Goal: Task Accomplishment & Management: Manage account settings

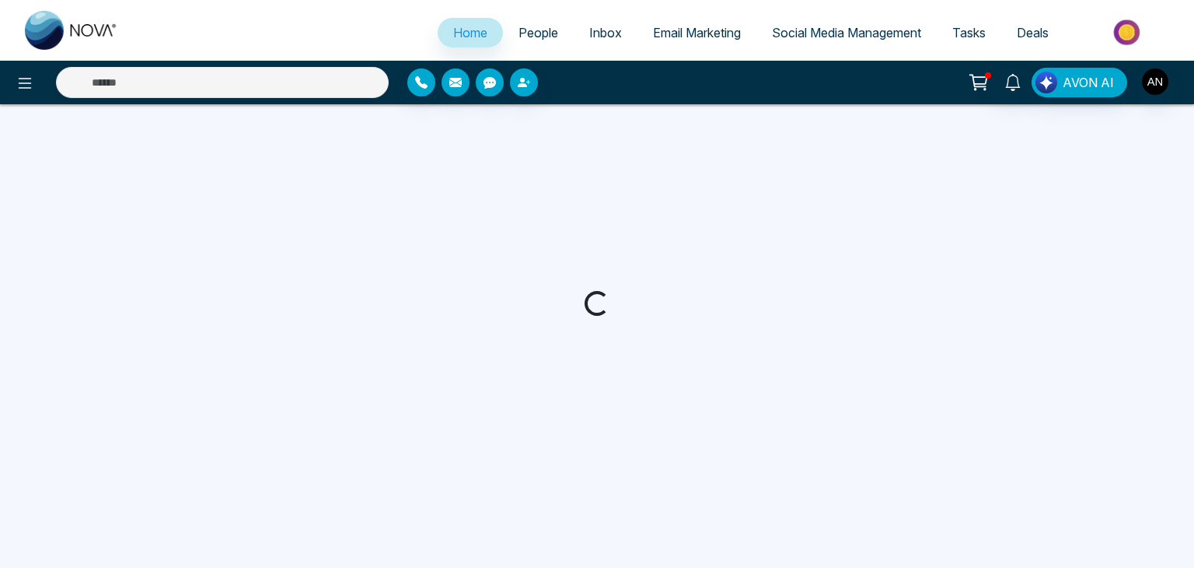
select select "*"
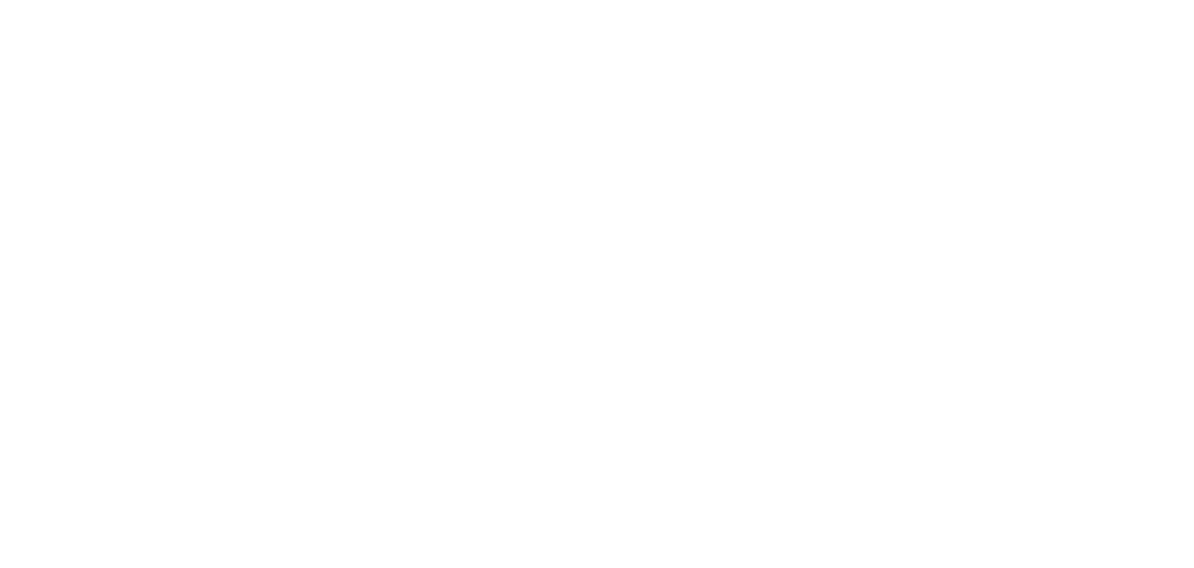
select select "*"
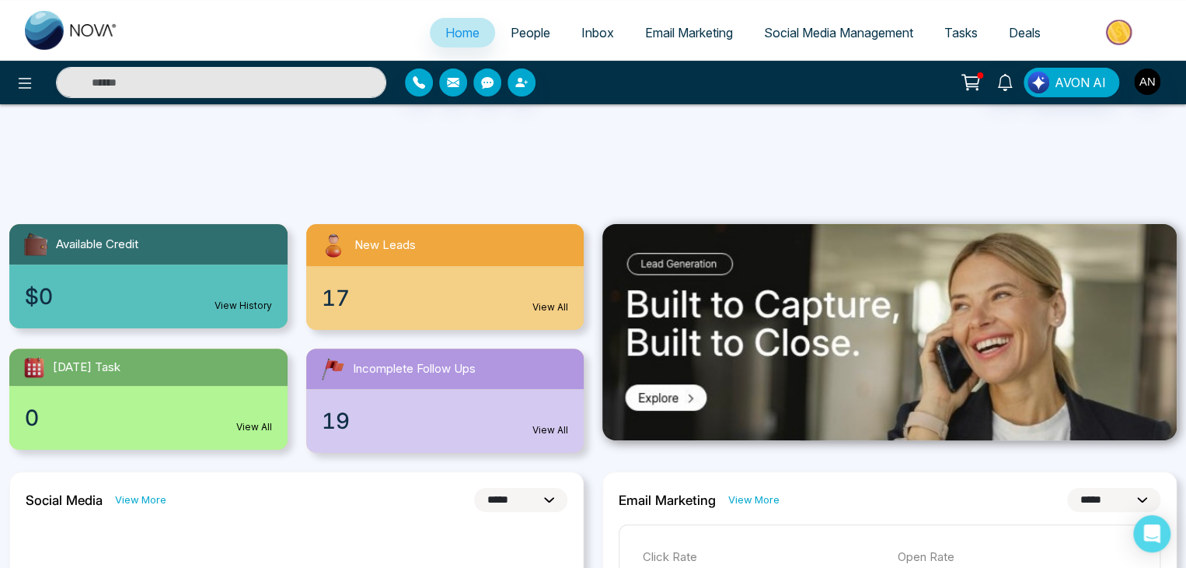
scroll to position [207, 0]
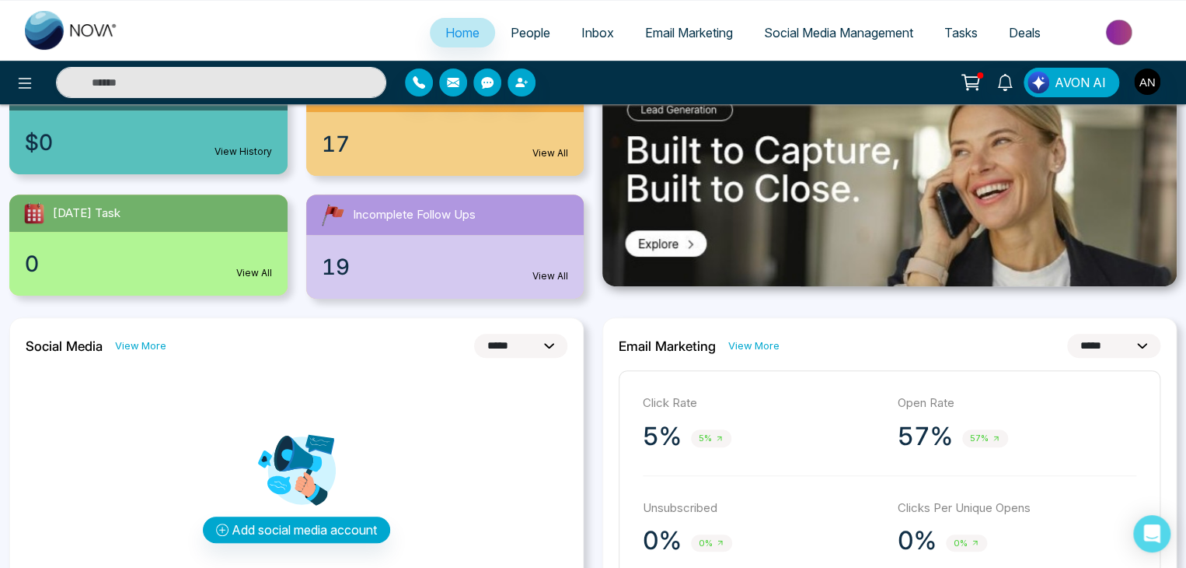
click at [802, 29] on span "Social Media Management" at bounding box center [838, 33] width 149 height 16
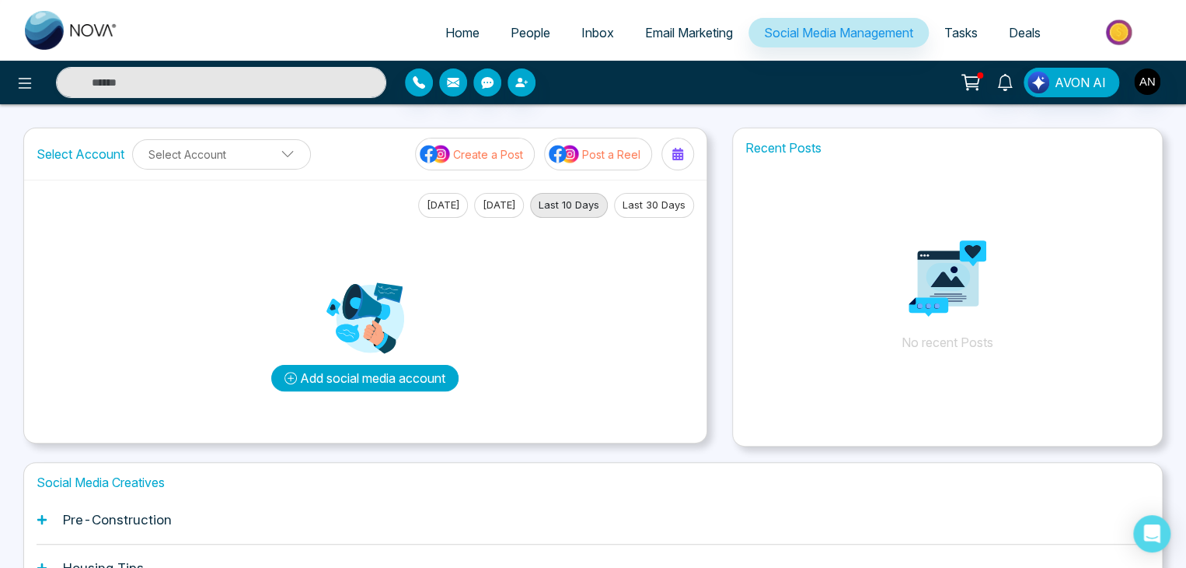
click at [321, 377] on button "Add social media account" at bounding box center [364, 378] width 187 height 26
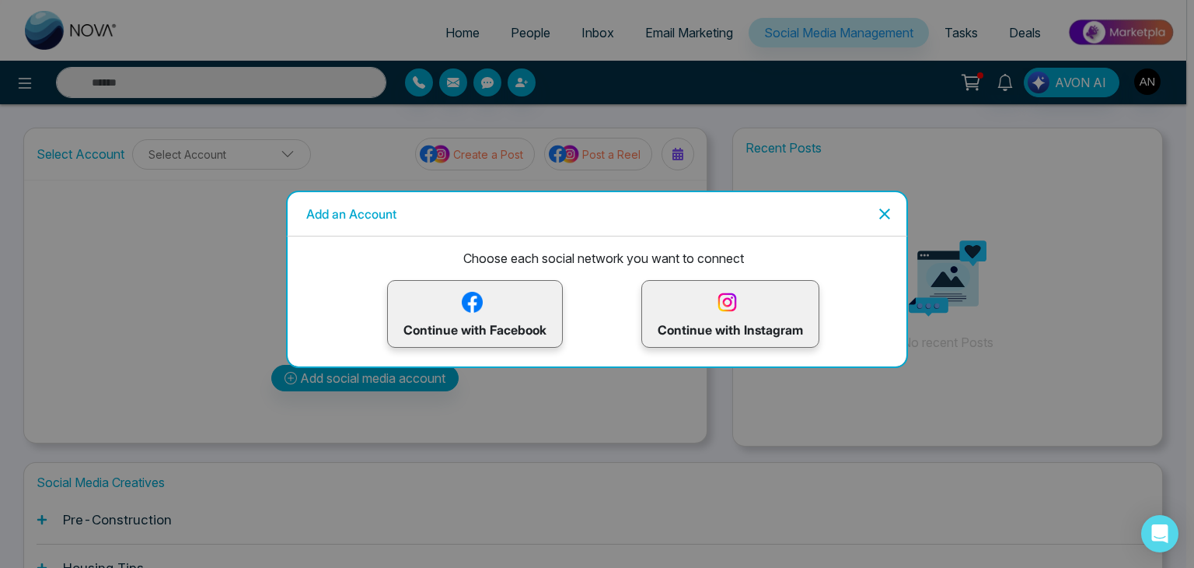
click at [518, 315] on p "Continue with Facebook" at bounding box center [475, 313] width 143 height 51
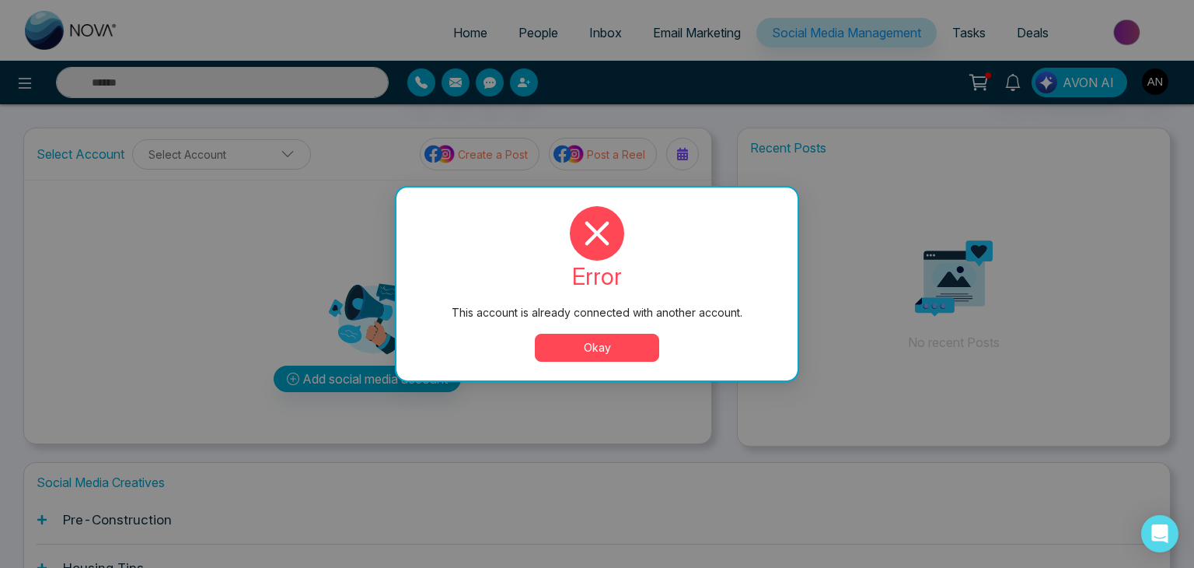
click at [616, 351] on button "Okay" at bounding box center [597, 348] width 124 height 28
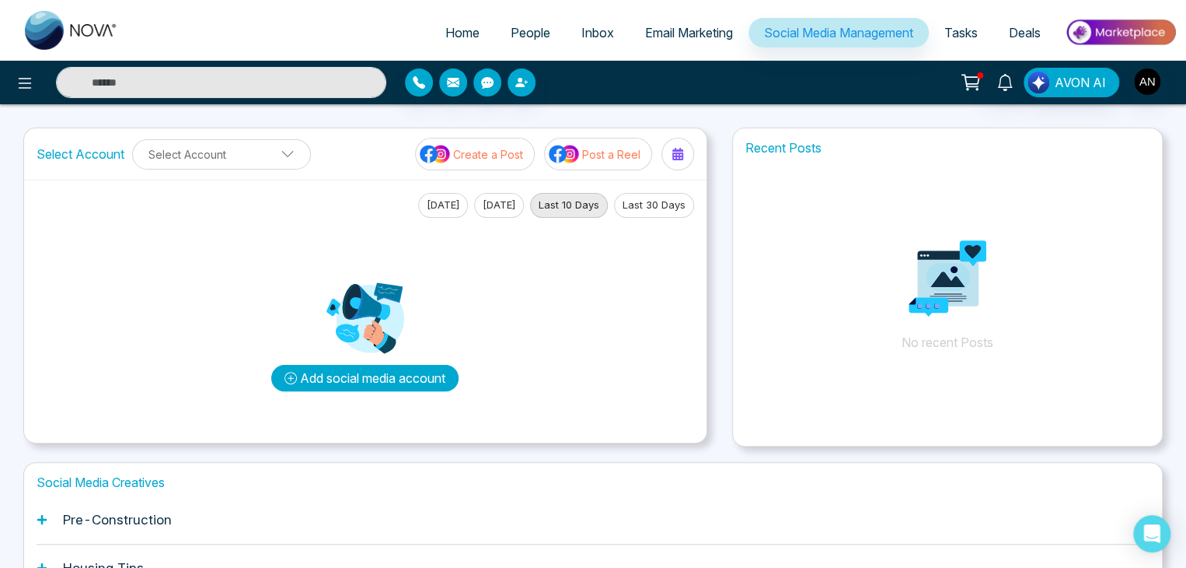
click at [398, 378] on button "Add social media account" at bounding box center [364, 378] width 187 height 26
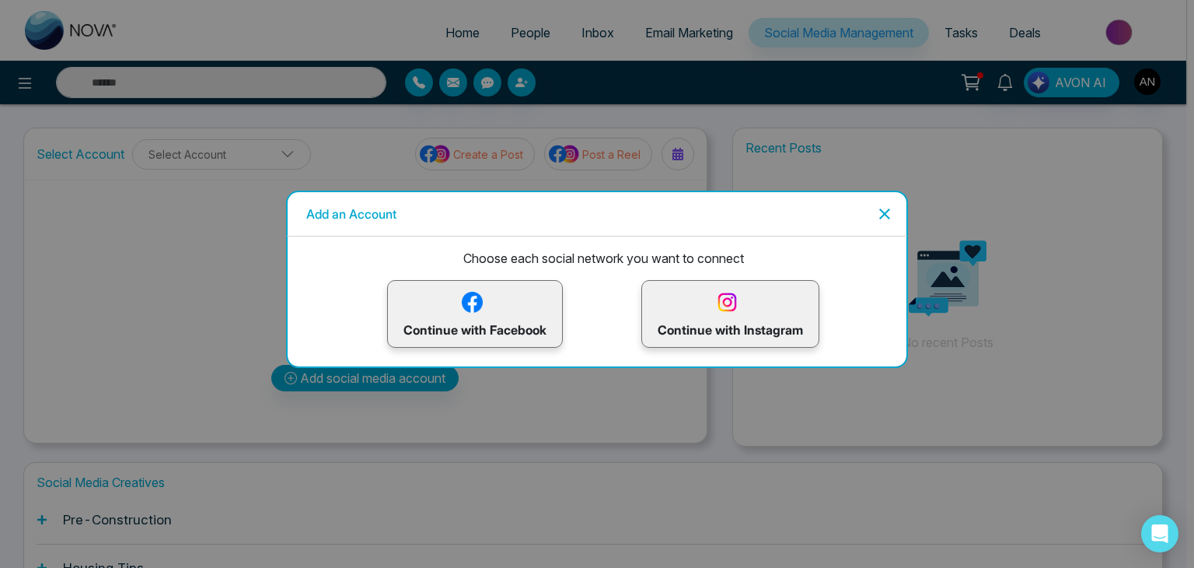
click at [746, 315] on p "Continue with Instagram" at bounding box center [730, 313] width 145 height 51
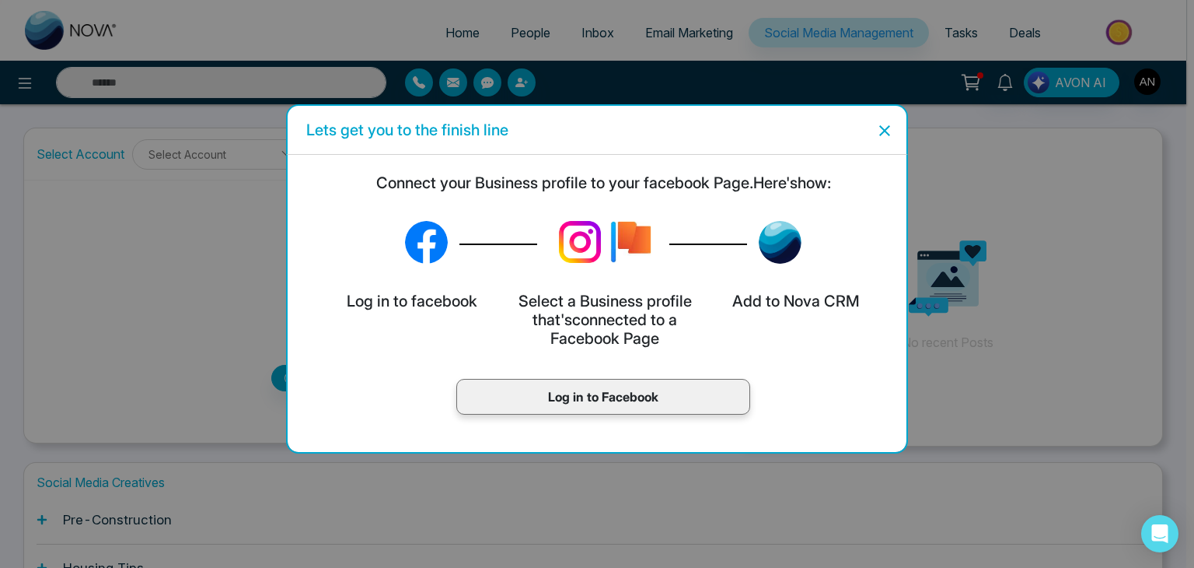
click at [588, 391] on p "Log in to Facebook" at bounding box center [603, 396] width 261 height 19
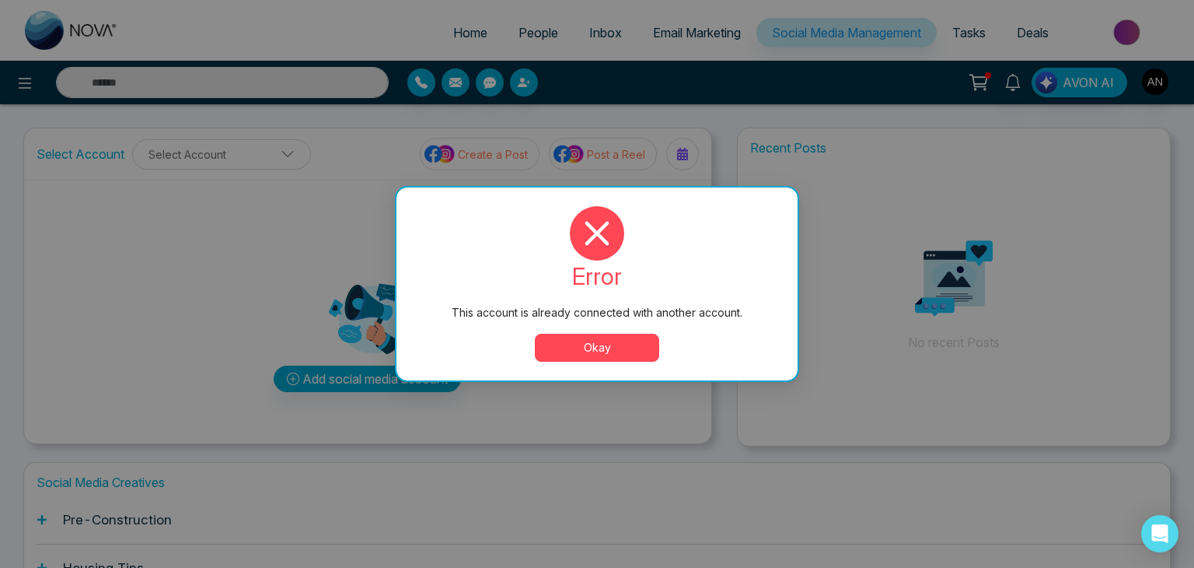
click at [603, 348] on button "Okay" at bounding box center [597, 348] width 124 height 28
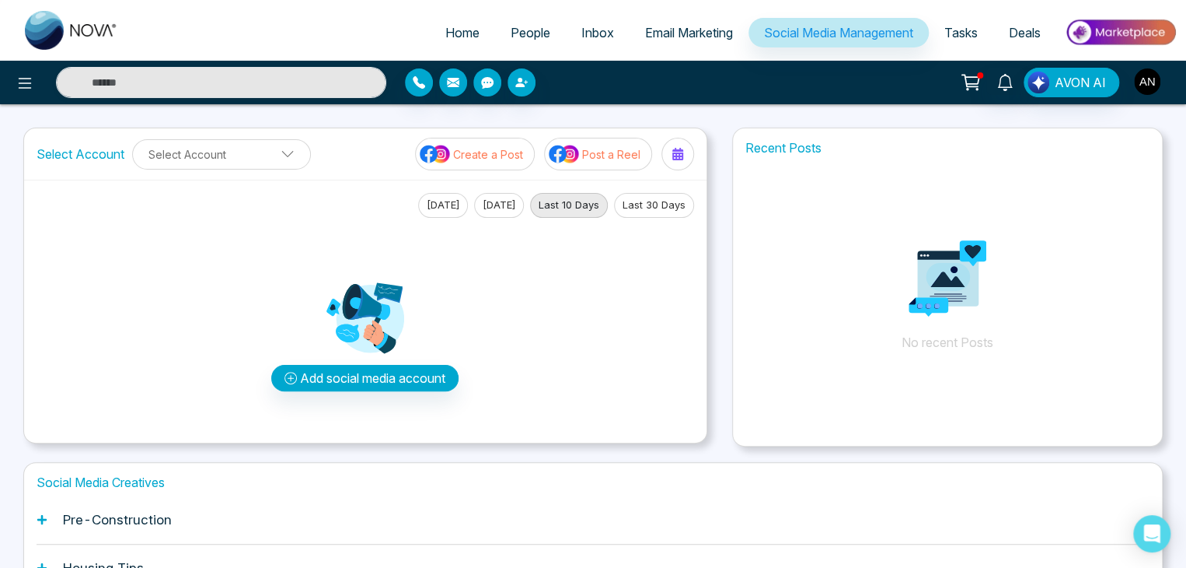
click at [1145, 73] on img "button" at bounding box center [1147, 81] width 26 height 26
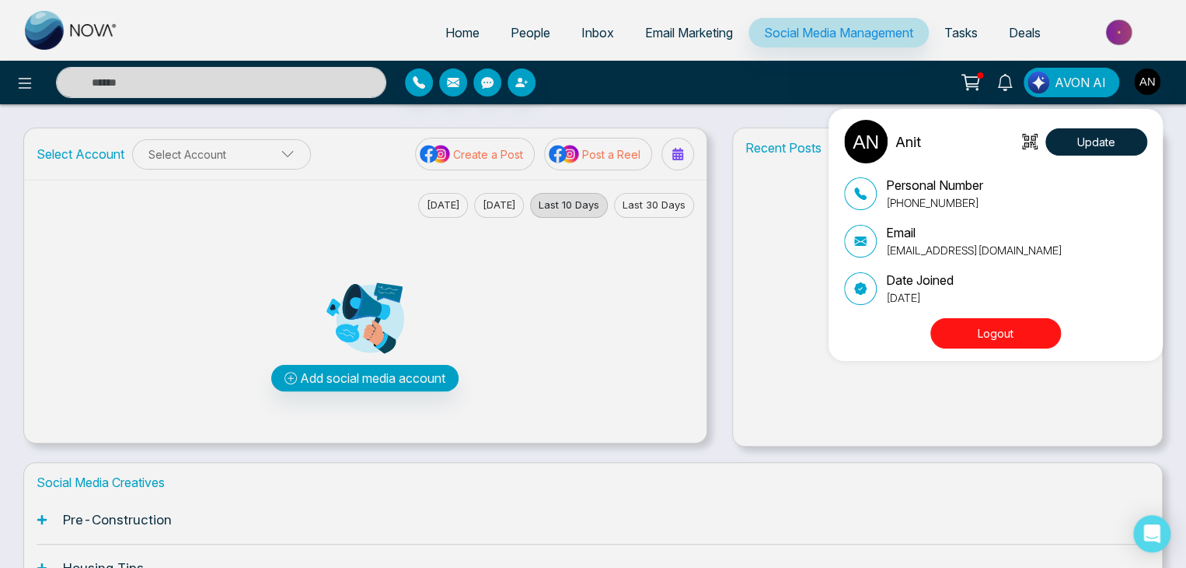
click at [983, 341] on button "Logout" at bounding box center [996, 333] width 131 height 30
